Goal: Information Seeking & Learning: Learn about a topic

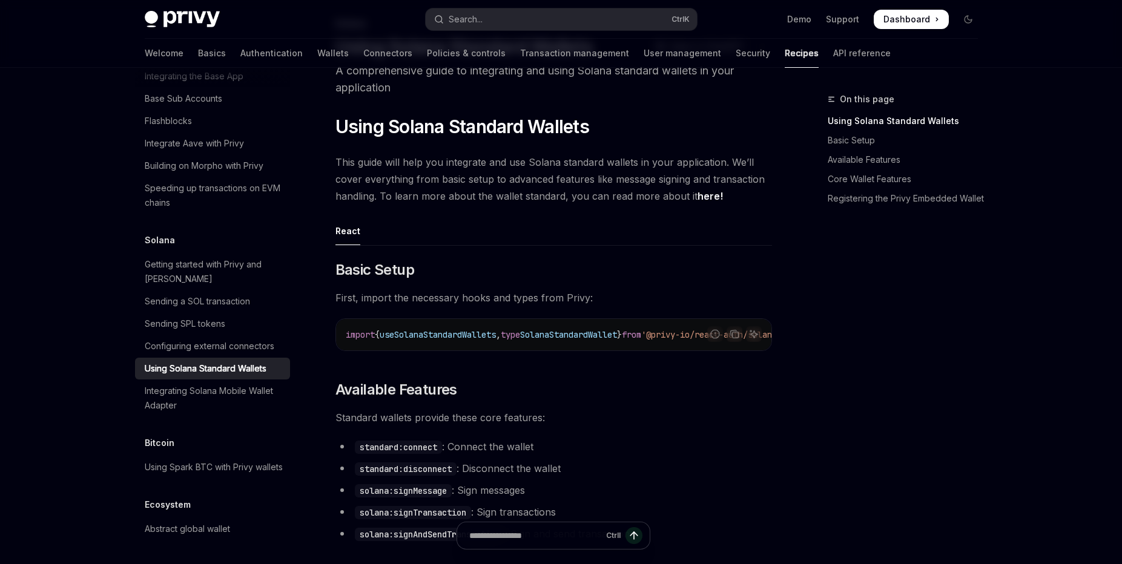
scroll to position [145, 0]
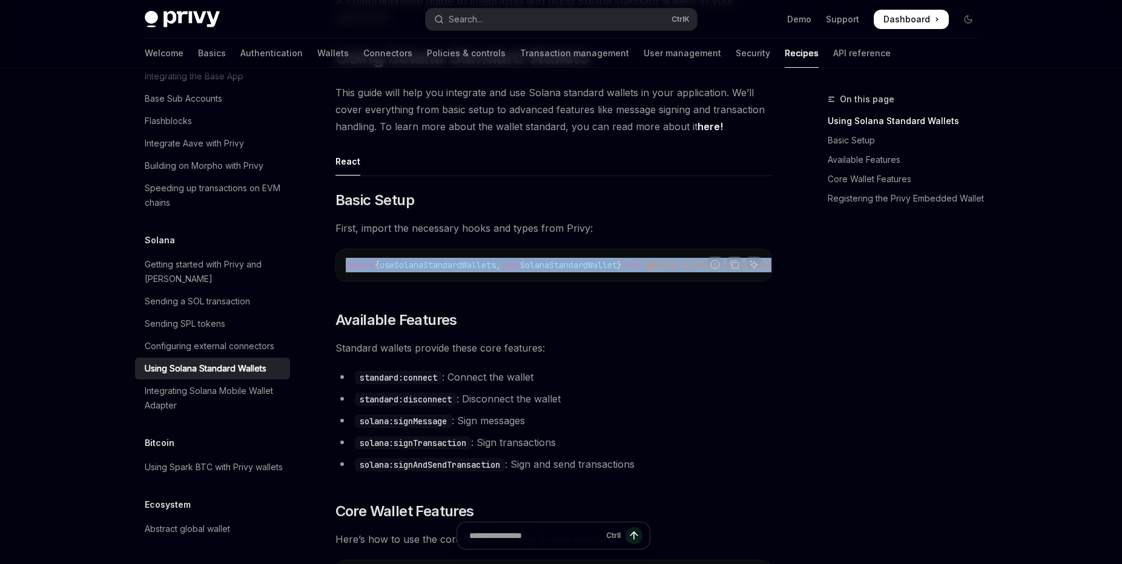
drag, startPoint x: 0, startPoint y: 0, endPoint x: 731, endPoint y: 281, distance: 783.0
click at [648, 281] on div "Report incorrect code Copy Ask AI import { useSolanaStandardWallets , type Sola…" at bounding box center [553, 265] width 436 height 33
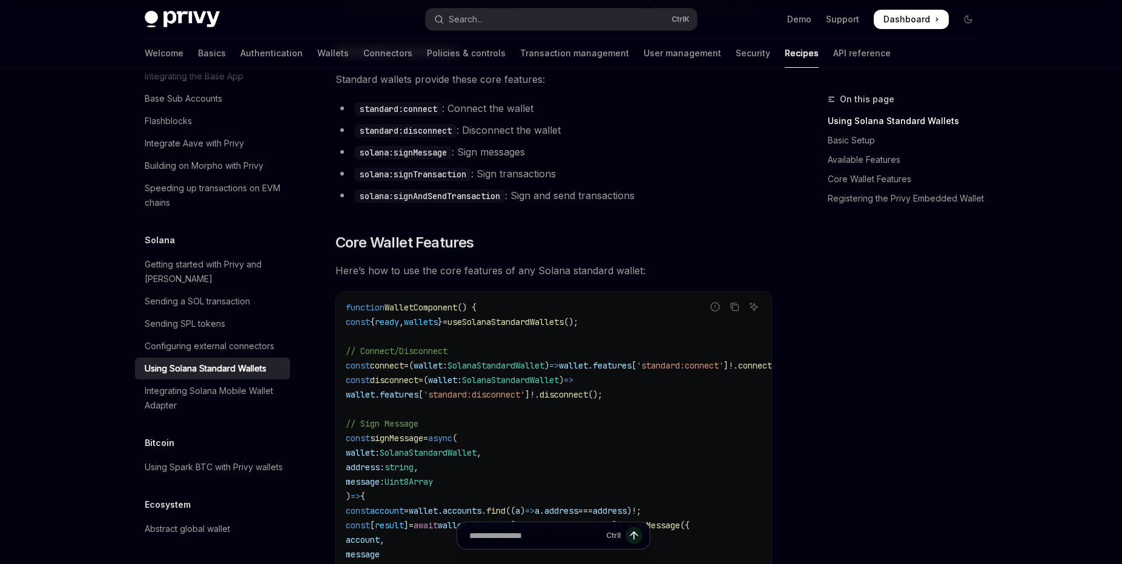
scroll to position [436, 0]
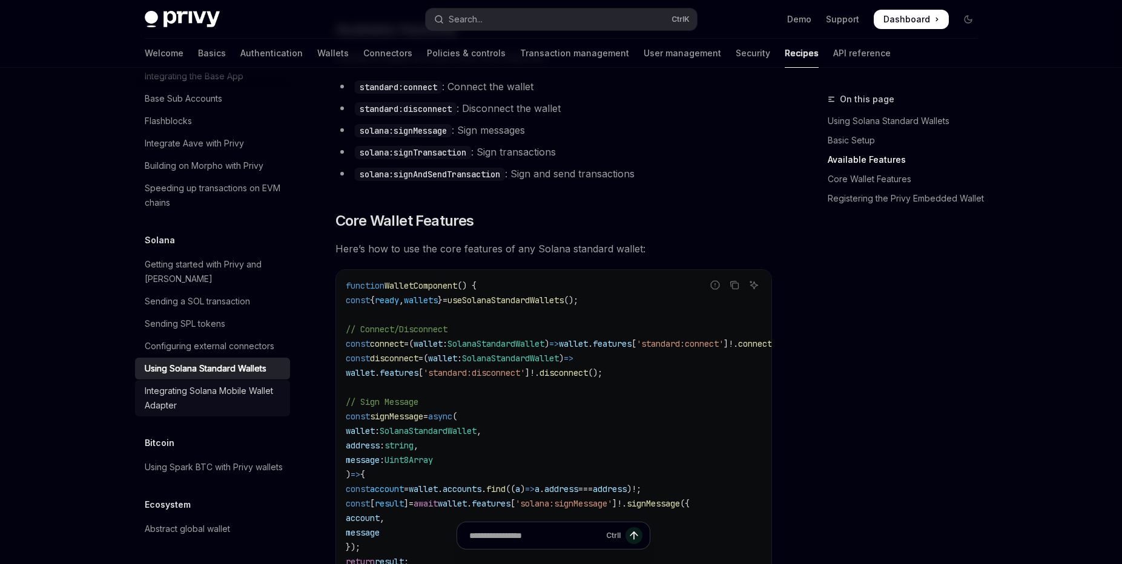
click at [202, 384] on div "Integrating Solana Mobile Wallet Adapter" at bounding box center [214, 398] width 138 height 29
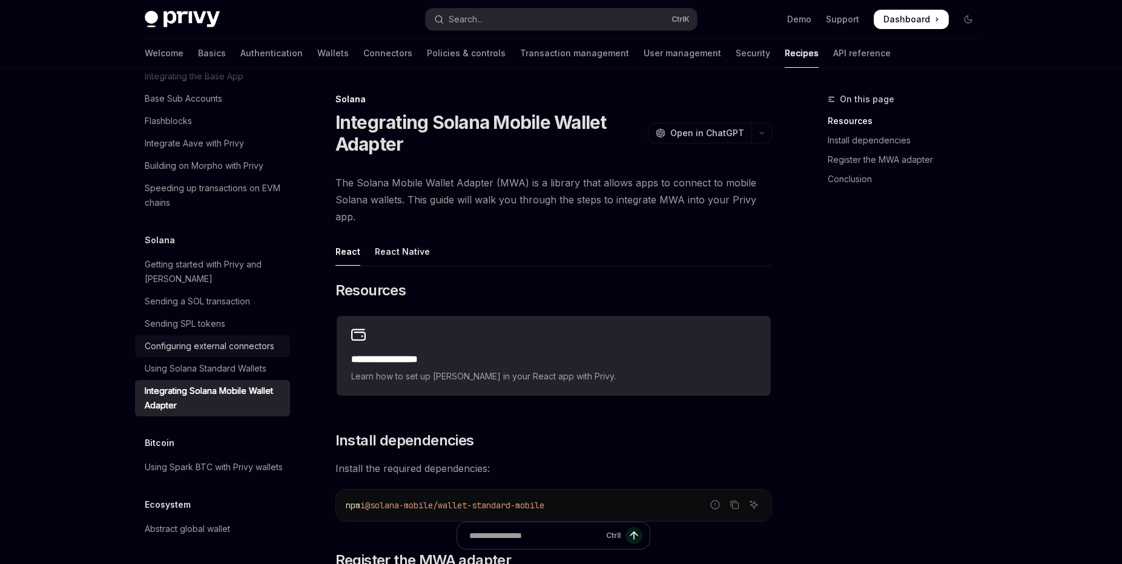
click at [211, 339] on div "Configuring external connectors" at bounding box center [210, 346] width 130 height 15
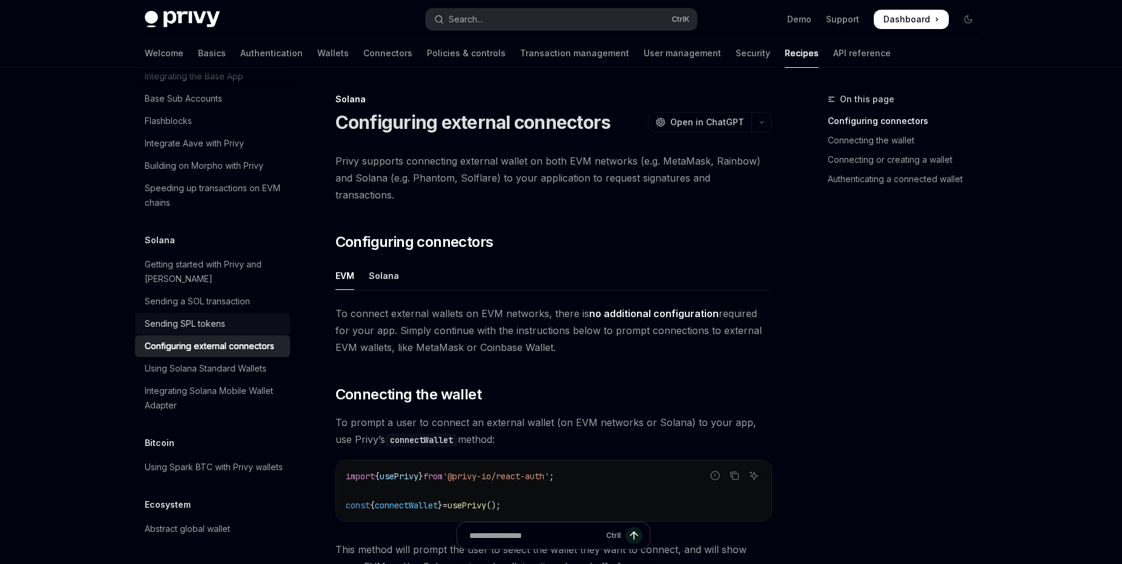
click at [229, 317] on div "Sending SPL tokens" at bounding box center [214, 324] width 138 height 15
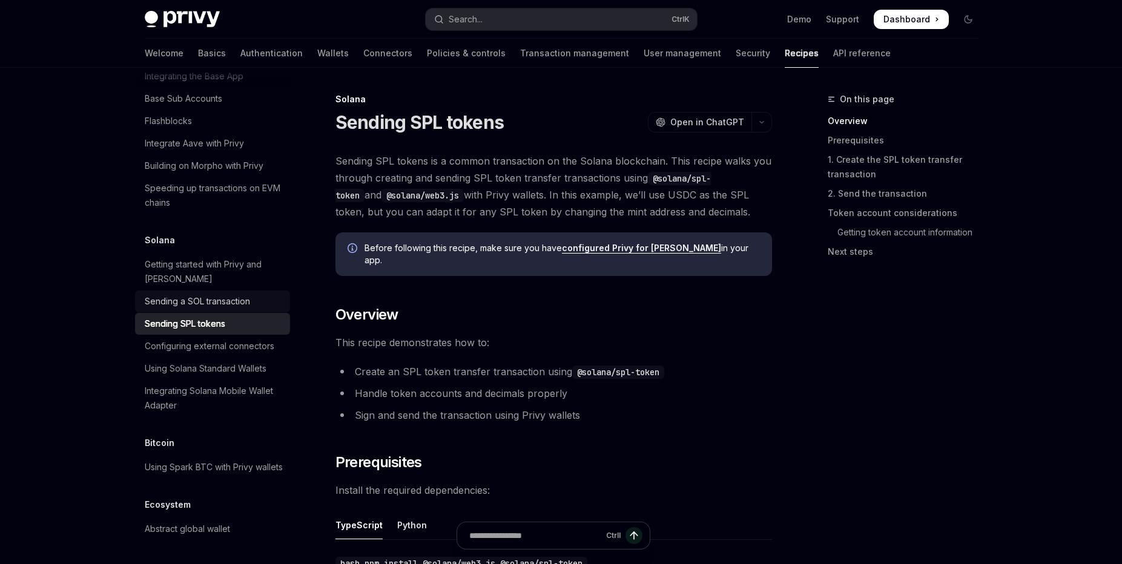
click at [249, 294] on div "Sending a SOL transaction" at bounding box center [197, 301] width 105 height 15
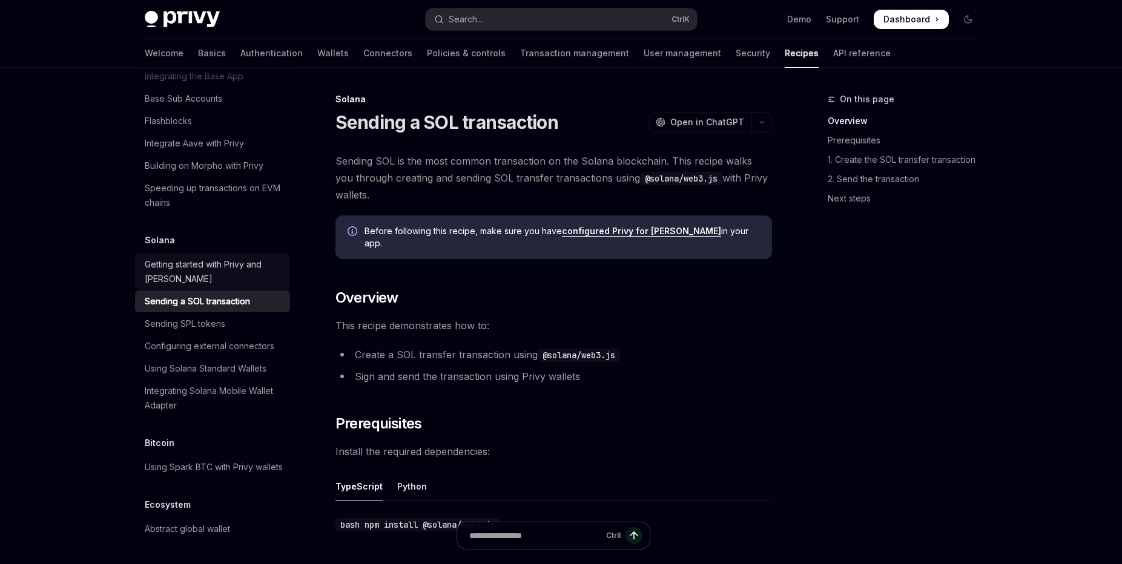
click at [227, 257] on div "Getting started with Privy and [PERSON_NAME]" at bounding box center [214, 271] width 138 height 29
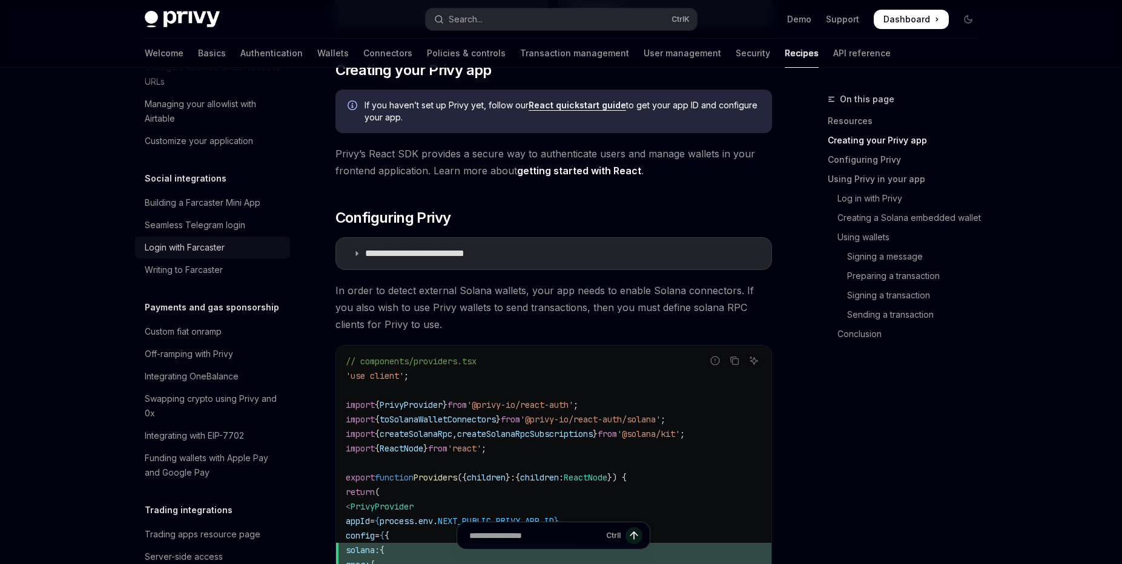
scroll to position [872, 0]
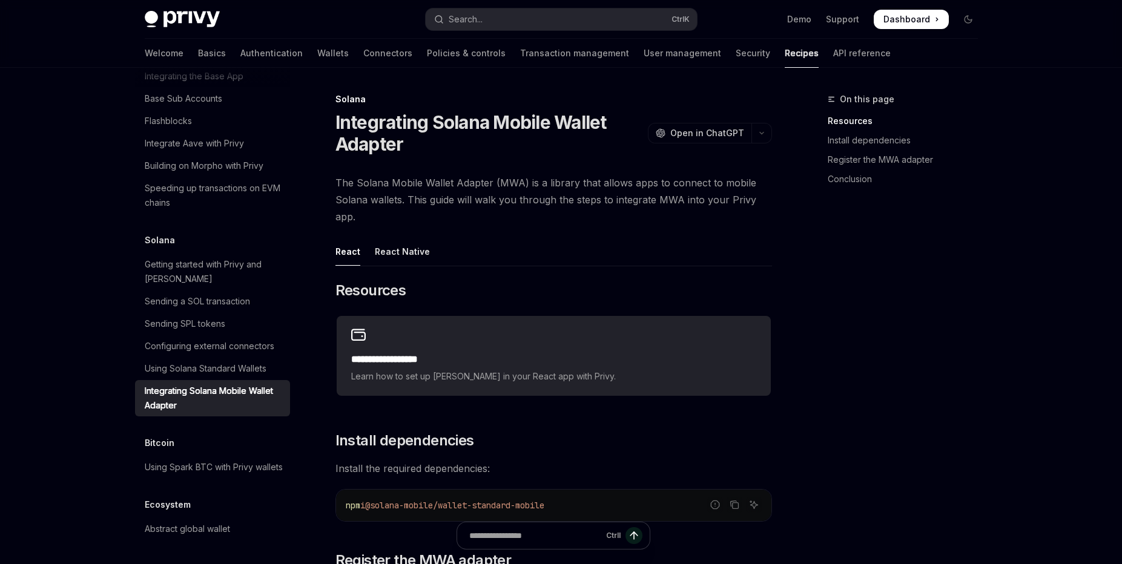
type textarea "*"
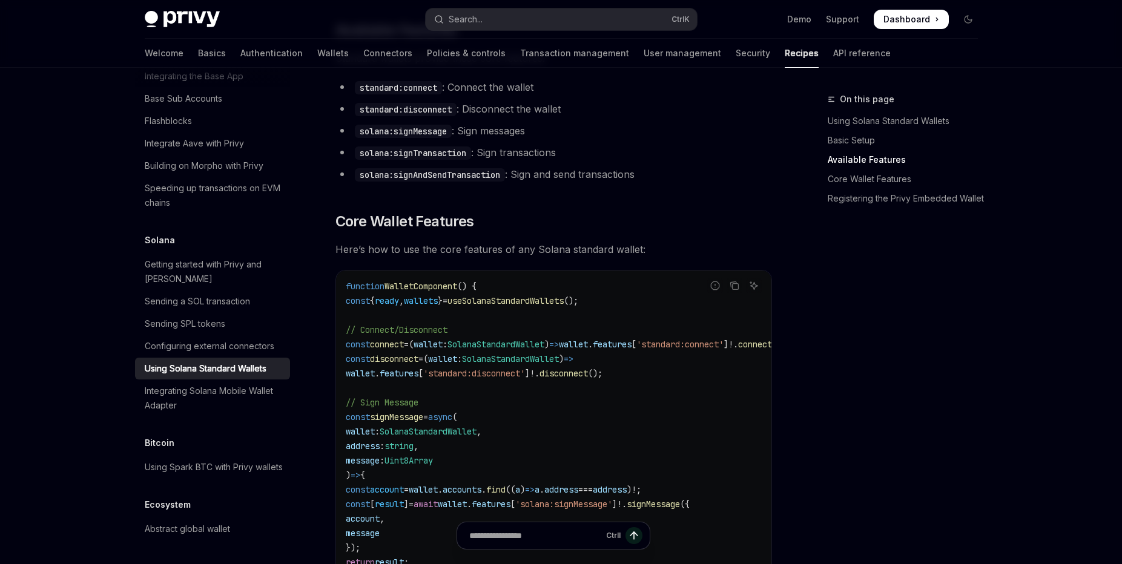
scroll to position [436, 0]
